Goal: Task Accomplishment & Management: Complete application form

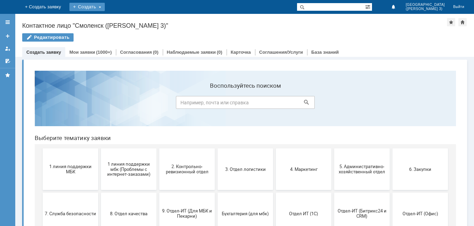
click at [105, 6] on div "Создать" at bounding box center [86, 7] width 35 height 8
click at [125, 26] on div "Заявка" at bounding box center [96, 20] width 55 height 11
click at [105, 7] on div "Создать" at bounding box center [86, 7] width 35 height 8
click at [125, 16] on div "Заявка" at bounding box center [96, 20] width 55 height 11
click at [59, 55] on div "Создать заявку" at bounding box center [43, 52] width 43 height 10
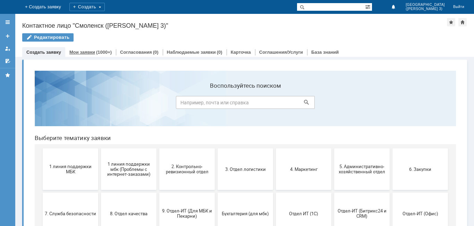
click at [87, 55] on div "Мои заявки (1000+)" at bounding box center [90, 52] width 51 height 10
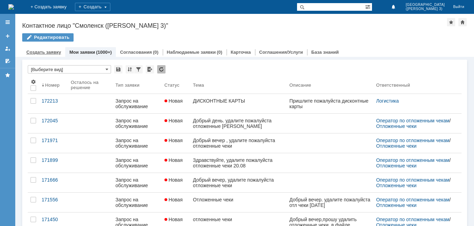
click at [42, 53] on link "Создать заявку" at bounding box center [43, 52] width 35 height 5
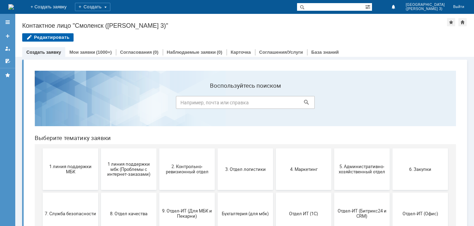
click at [46, 40] on div "Редактировать" at bounding box center [47, 37] width 51 height 8
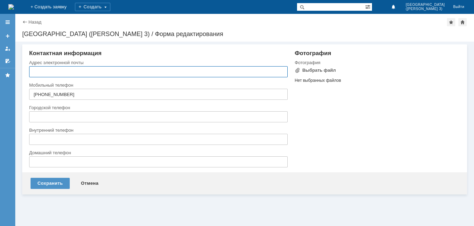
type input "[EMAIL_ADDRESS][DOMAIN_NAME]"
click at [24, 24] on div "Назад" at bounding box center [31, 21] width 19 height 5
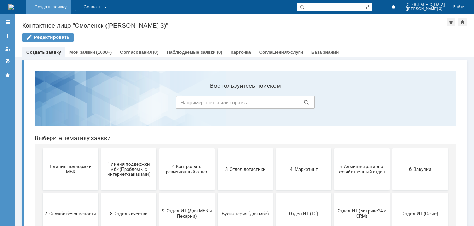
click at [71, 10] on link "+ Создать заявку" at bounding box center [48, 7] width 44 height 14
click at [71, 8] on link "+ Создать заявку" at bounding box center [48, 7] width 44 height 14
click at [6, 28] on div at bounding box center [7, 22] width 15 height 14
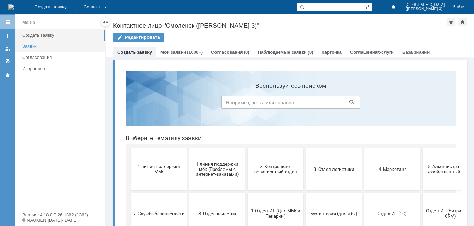
click at [27, 46] on div "Заявки" at bounding box center [61, 46] width 79 height 5
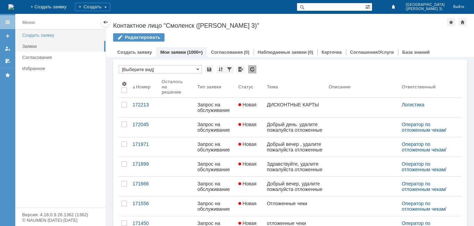
click at [31, 34] on div "Создать заявку" at bounding box center [61, 35] width 79 height 5
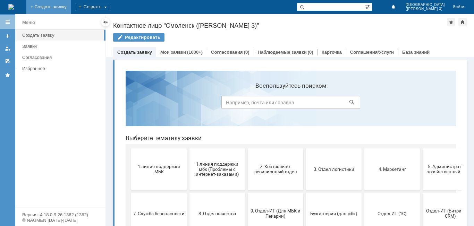
click at [71, 9] on link "+ Создать заявку" at bounding box center [48, 7] width 44 height 14
click at [110, 6] on div "Создать" at bounding box center [92, 7] width 35 height 8
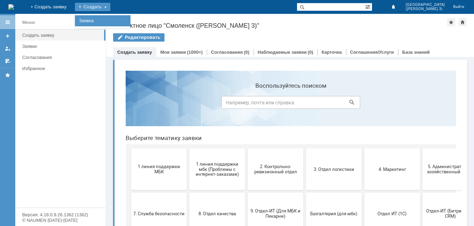
click at [129, 23] on link "Заявка" at bounding box center [102, 21] width 53 height 8
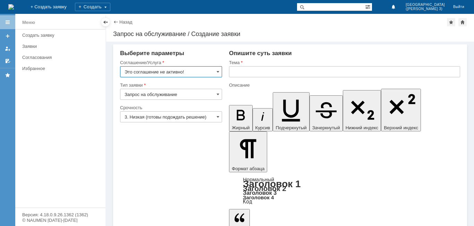
click at [219, 69] on input "Это соглашение не активно!" at bounding box center [171, 71] width 102 height 11
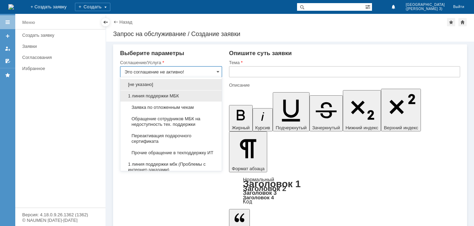
click at [202, 101] on div "1 линия поддержки МБК" at bounding box center [170, 95] width 101 height 11
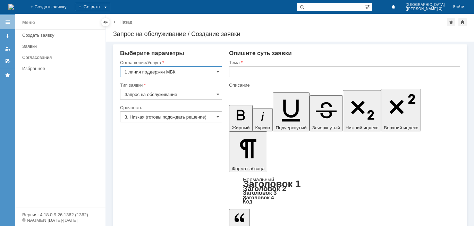
click at [216, 68] on input "1 линия поддержки МБК" at bounding box center [171, 71] width 102 height 11
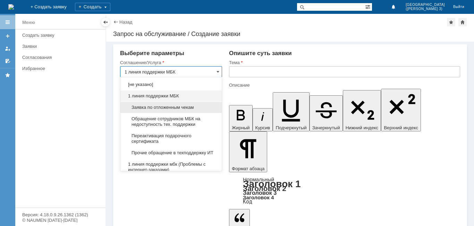
click at [205, 109] on span "Заявка по отложенным чекам" at bounding box center [170, 108] width 93 height 6
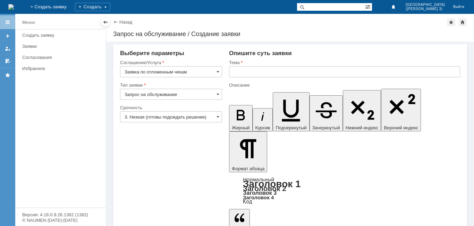
type input "Заявка по отложенным чекам"
click at [208, 95] on input "Запрос на обслуживание" at bounding box center [171, 94] width 102 height 11
click at [179, 121] on span "Запрос на обслуживание" at bounding box center [170, 119] width 93 height 6
type input "Запрос на обслуживание"
click at [182, 122] on input "3. Низкая (готовы подождать решение)" at bounding box center [171, 116] width 102 height 11
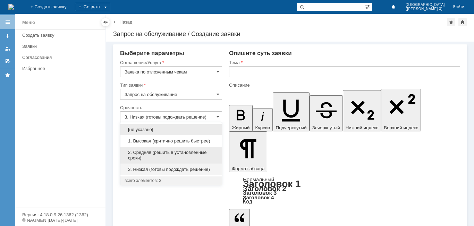
click at [170, 154] on span "2. Средняя (решить в установленные сроки)" at bounding box center [170, 155] width 93 height 11
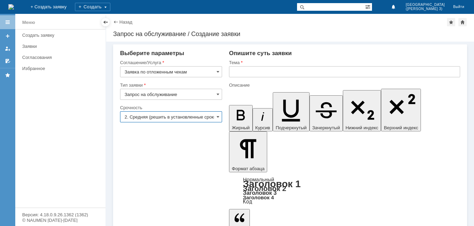
type input "2. Средняя (решить в установленные сроки)"
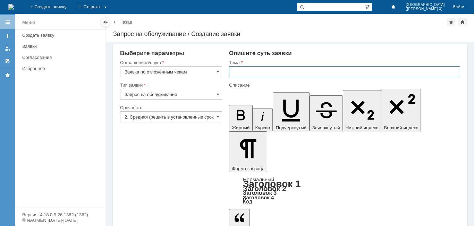
click at [277, 71] on input "text" at bounding box center [344, 71] width 231 height 11
type input "отложенные чеки"
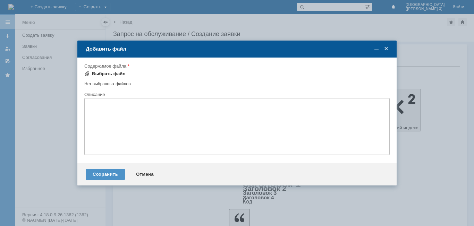
click at [122, 75] on div "Выбрать файл" at bounding box center [109, 74] width 34 height 6
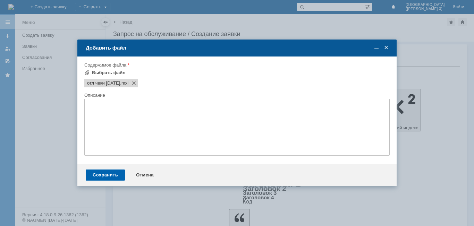
click at [95, 179] on div "Сохранить" at bounding box center [105, 175] width 39 height 11
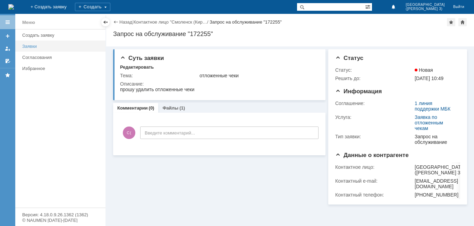
click at [43, 43] on link "Заявки" at bounding box center [61, 46] width 85 height 11
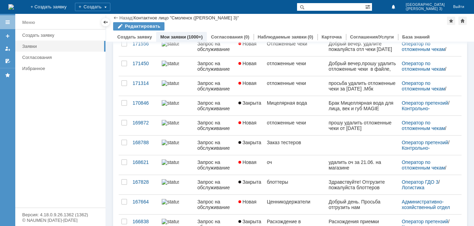
scroll to position [173, 0]
